Goal: Task Accomplishment & Management: Manage account settings

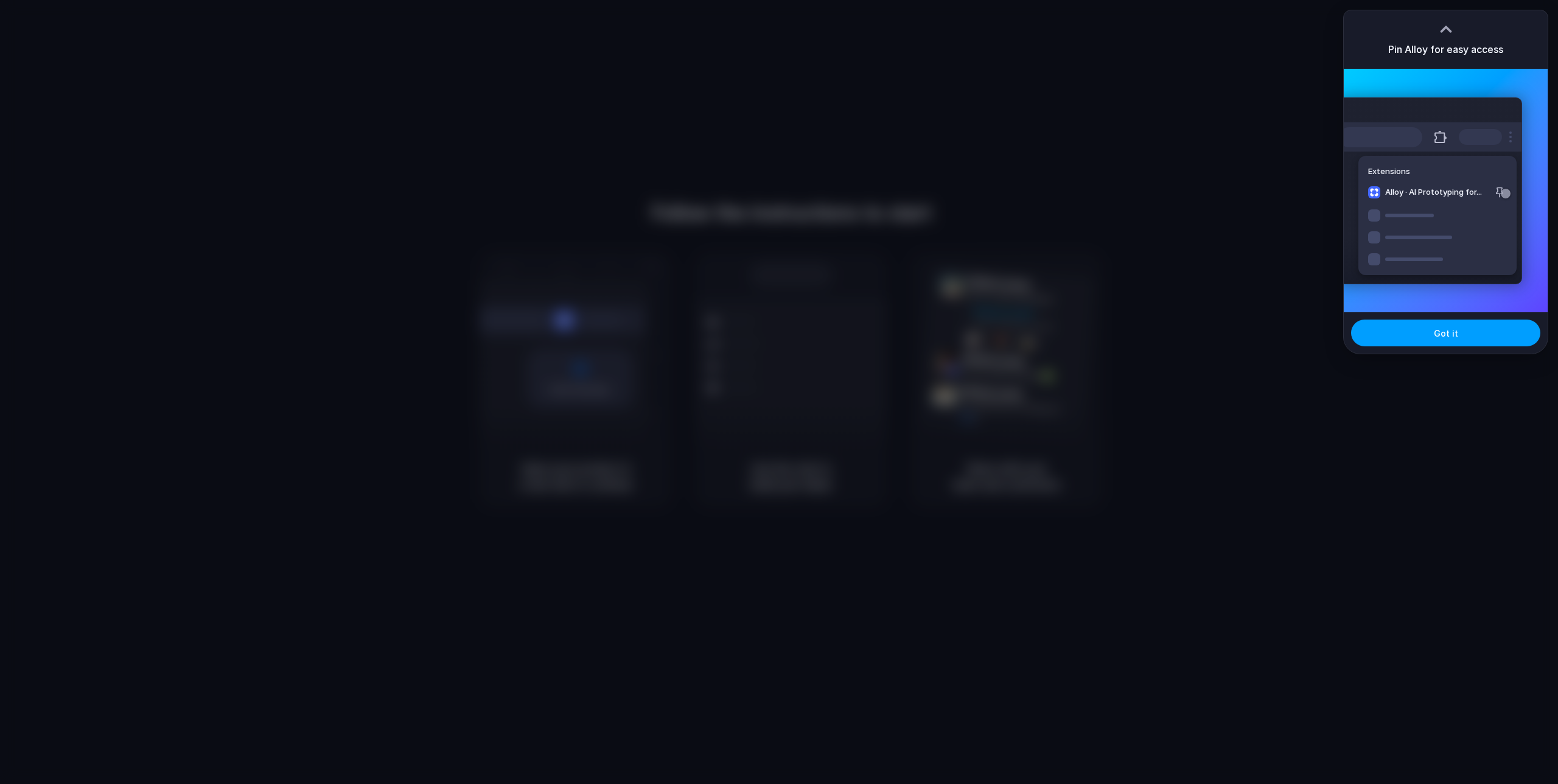
click at [1430, 336] on button "Got it" at bounding box center [1446, 333] width 189 height 27
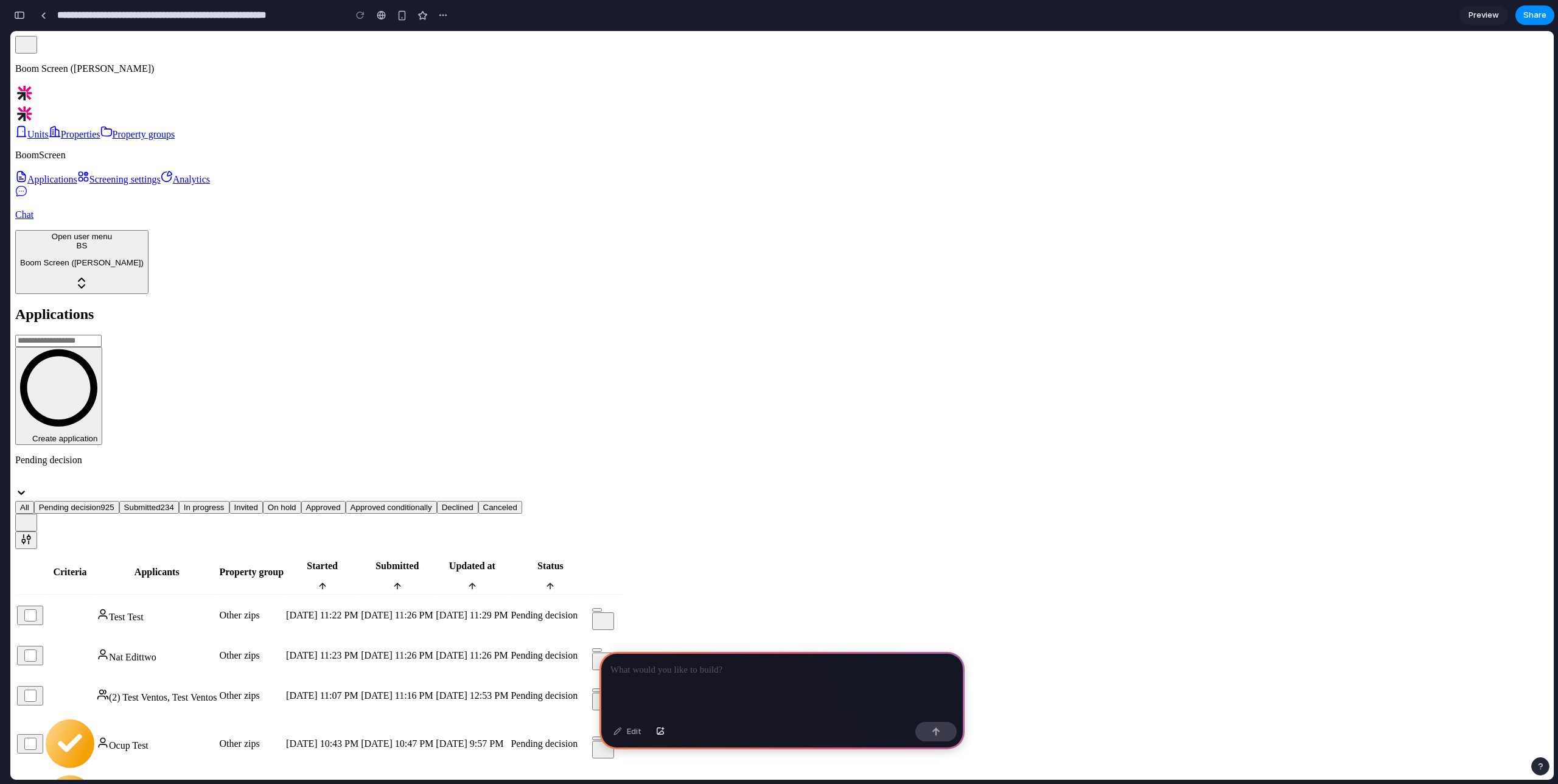
click at [686, 682] on div at bounding box center [783, 684] width 365 height 65
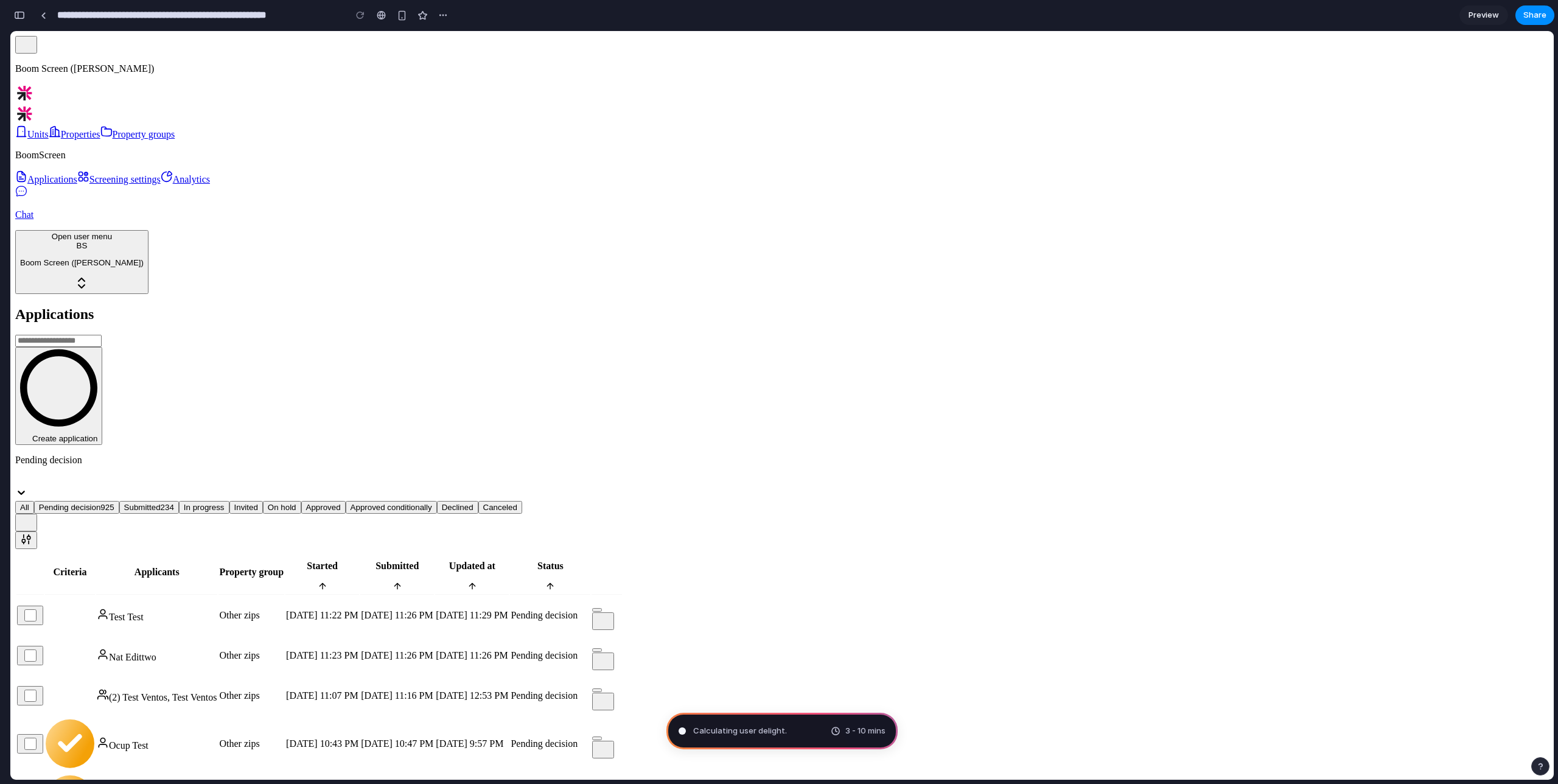
click at [341, 503] on div "Approved" at bounding box center [323, 507] width 34 height 9
drag, startPoint x: 485, startPoint y: 125, endPoint x: 332, endPoint y: 121, distance: 153.1
click at [382, 501] on div "All Pending decision 925 Submitted 234 In progress Invited On hold Approved App…" at bounding box center [782, 507] width 1534 height 13
click at [224, 503] on div "In progress" at bounding box center [204, 507] width 41 height 9
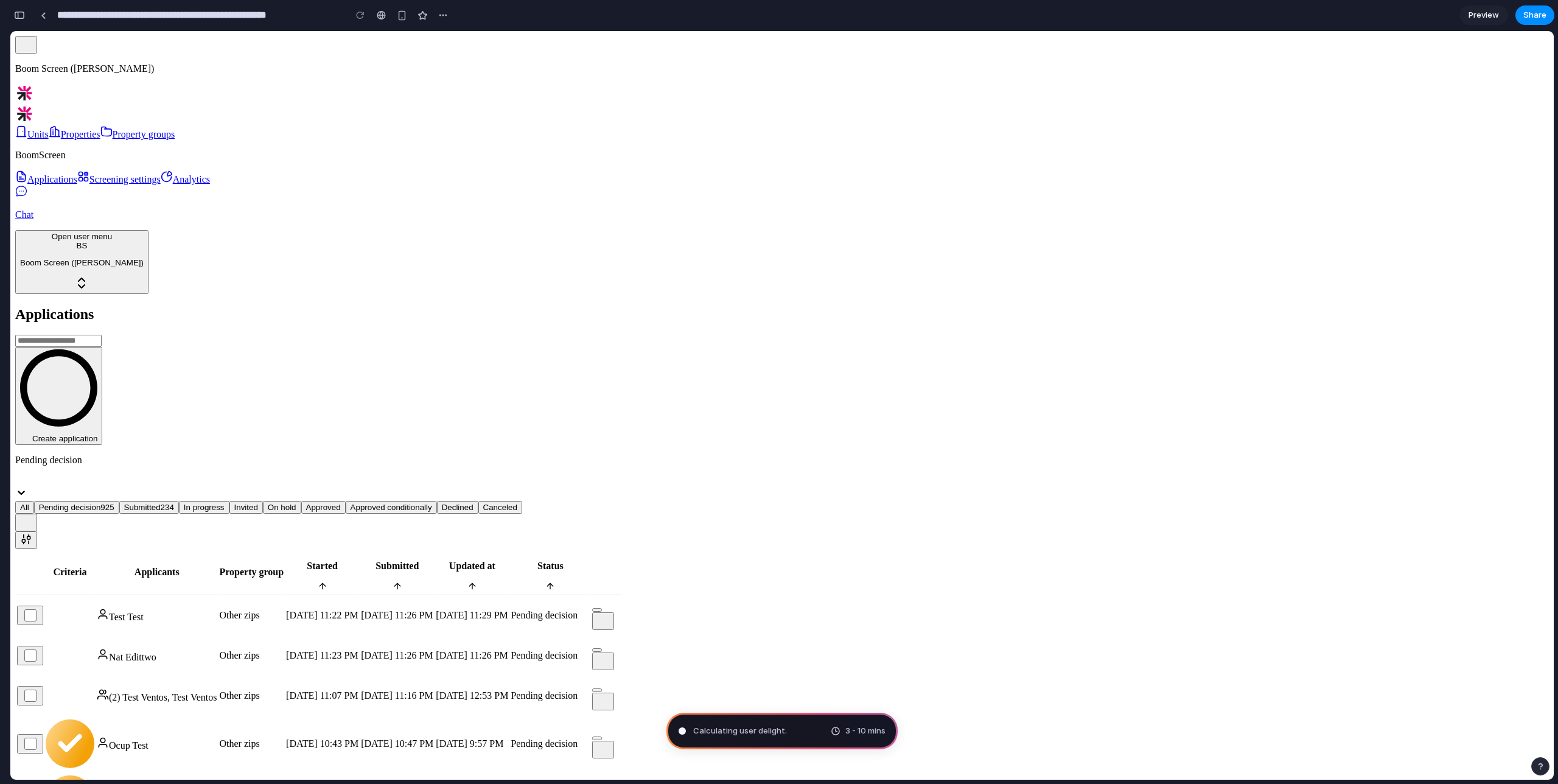
click at [247, 501] on div "All Pending decision 925 Submitted 234 In progress Invited On hold Approved App…" at bounding box center [782, 507] width 1534 height 13
drag, startPoint x: 171, startPoint y: 82, endPoint x: 179, endPoint y: 85, distance: 8.5
click at [102, 335] on input at bounding box center [58, 340] width 87 height 12
click at [508, 738] on div "[DATE] 9:57 PM" at bounding box center [472, 743] width 72 height 11
click at [508, 690] on div "[DATE] 12:53 PM" at bounding box center [472, 695] width 72 height 11
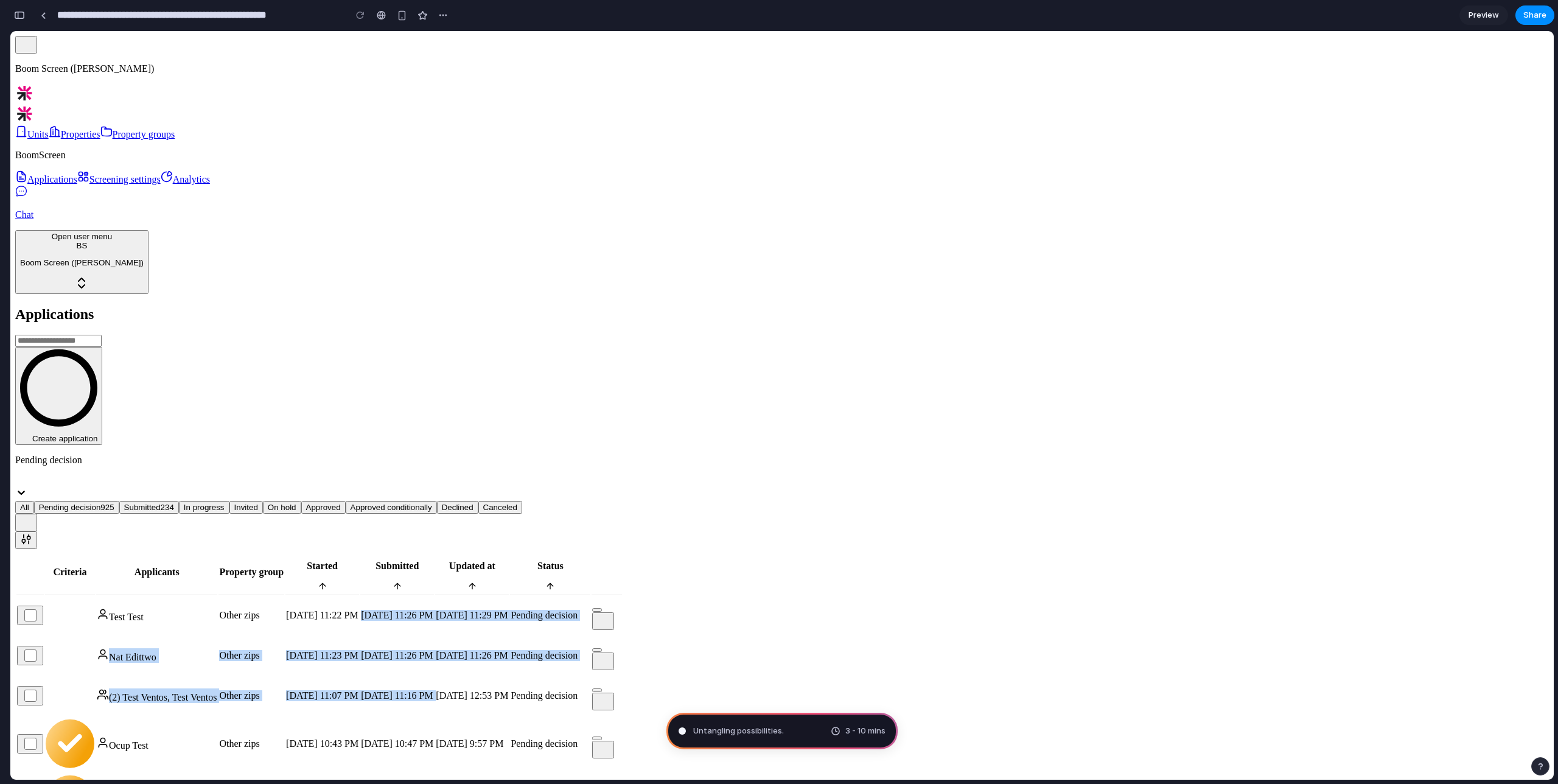
drag, startPoint x: 1109, startPoint y: 249, endPoint x: 1061, endPoint y: 177, distance: 86.5
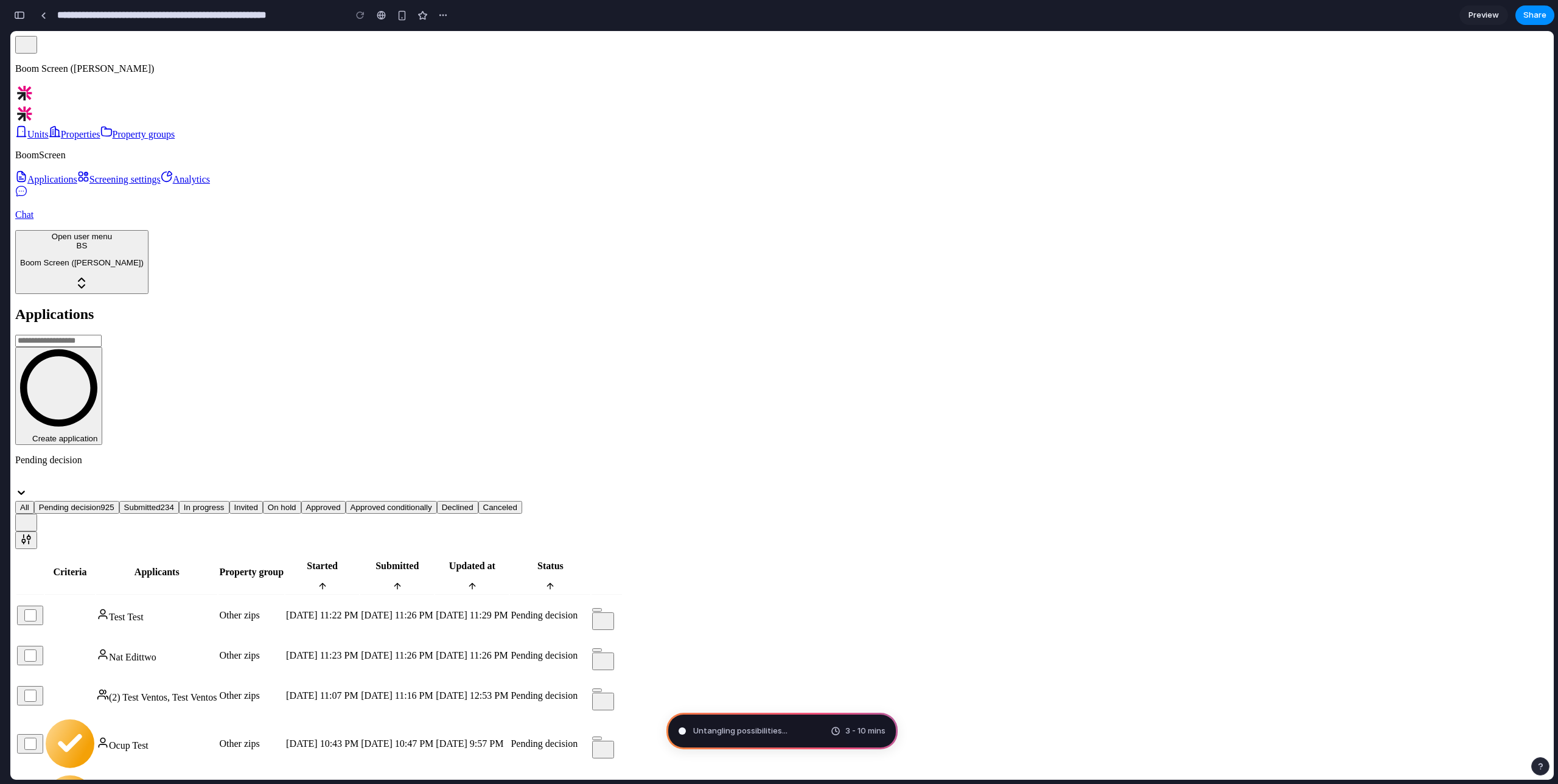
click at [102, 347] on button "Create application" at bounding box center [58, 396] width 87 height 98
click at [77, 184] on link "Screening settings" at bounding box center [119, 179] width 83 height 10
type input "**********"
